Goal: Task Accomplishment & Management: Manage account settings

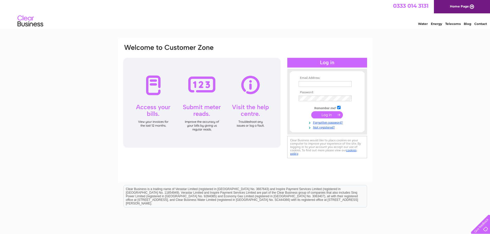
click at [303, 84] on input "text" at bounding box center [324, 84] width 53 height 6
drag, startPoint x: 342, startPoint y: 82, endPoint x: 240, endPoint y: 67, distance: 102.9
click at [240, 67] on div "Email Address: [EMAIL_ADDRESS][DOMAIN_NAME] Password:" at bounding box center [245, 102] width 245 height 116
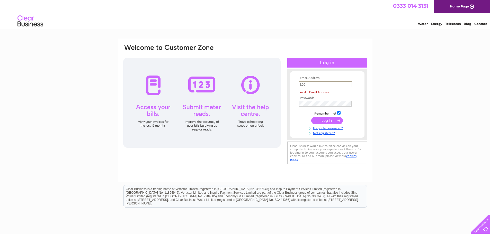
type input "acc"
click at [444, 9] on link "Home Page" at bounding box center [462, 6] width 56 height 13
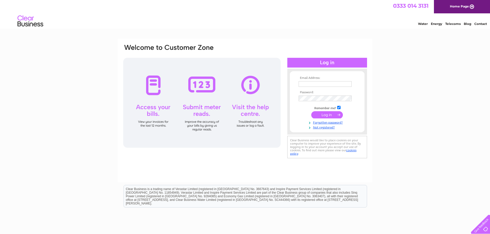
click at [302, 85] on input "text" at bounding box center [324, 84] width 53 height 6
type input "accounts@lanarkshireice."
